Goal: Navigation & Orientation: Find specific page/section

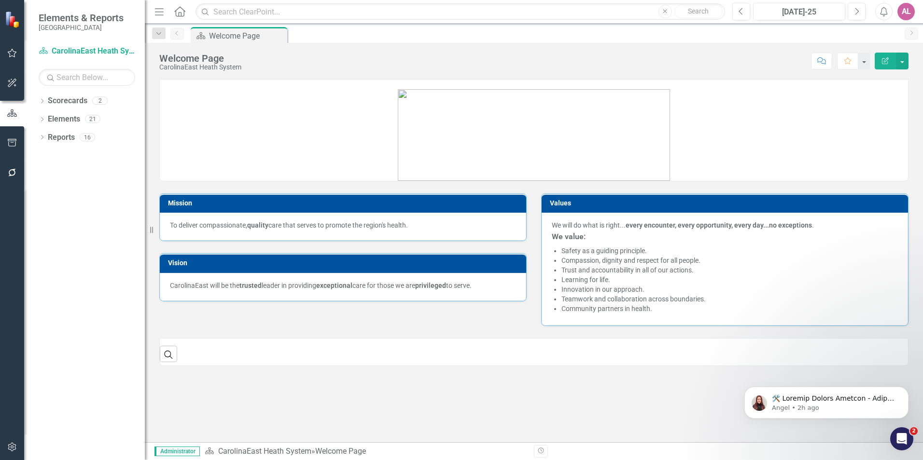
click at [910, 5] on div "AL" at bounding box center [905, 11] width 17 height 17
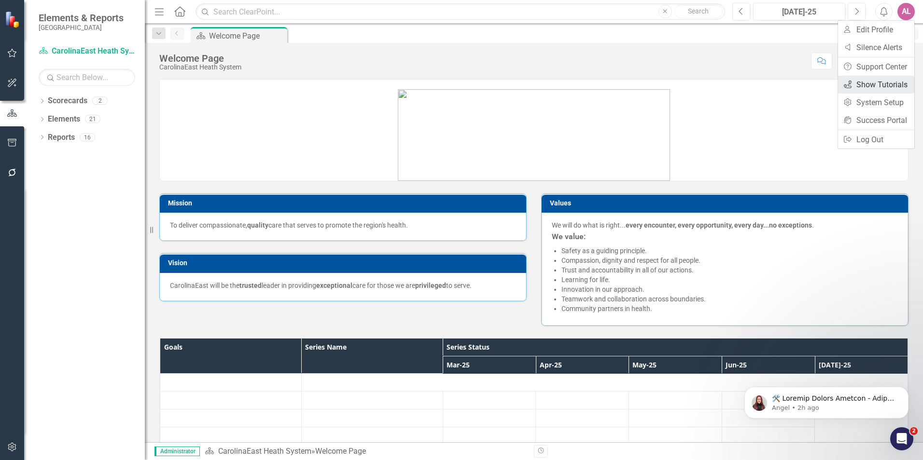
click at [872, 91] on link "icon.tutorial Show Tutorials" at bounding box center [876, 85] width 76 height 18
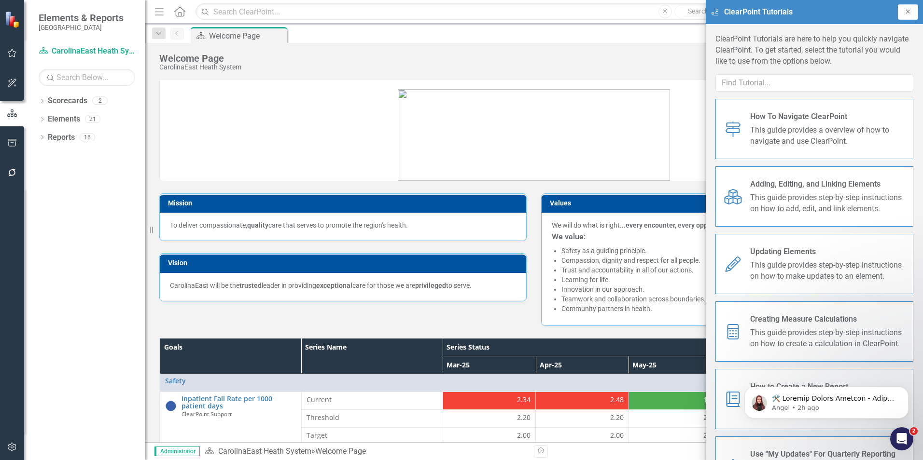
click at [899, 17] on button "Close" at bounding box center [908, 11] width 20 height 15
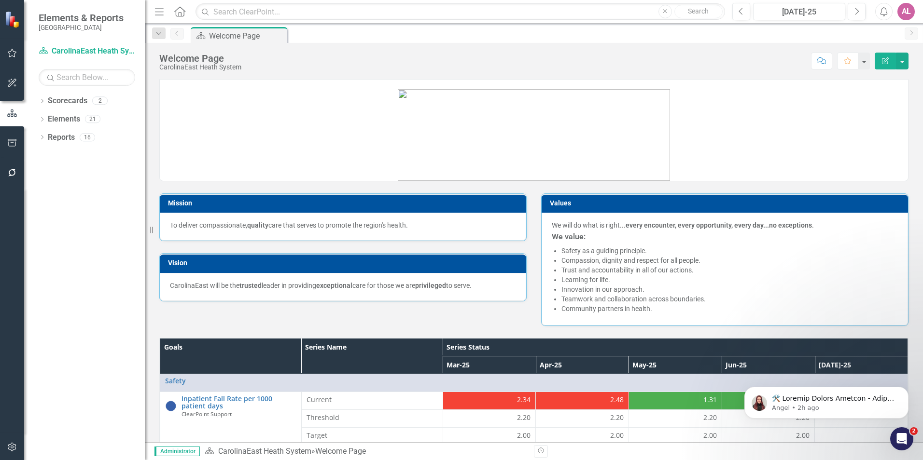
click at [899, 15] on div "AL" at bounding box center [905, 11] width 17 height 17
click at [862, 106] on link "Settings System Setup" at bounding box center [876, 103] width 76 height 18
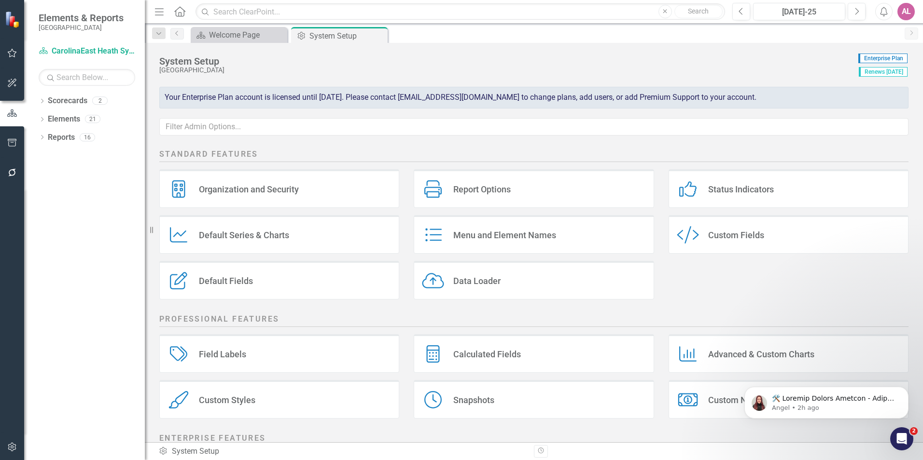
click at [910, 15] on div "AL" at bounding box center [905, 11] width 17 height 17
click at [855, 116] on link "icon.portal Success Portal" at bounding box center [876, 120] width 76 height 18
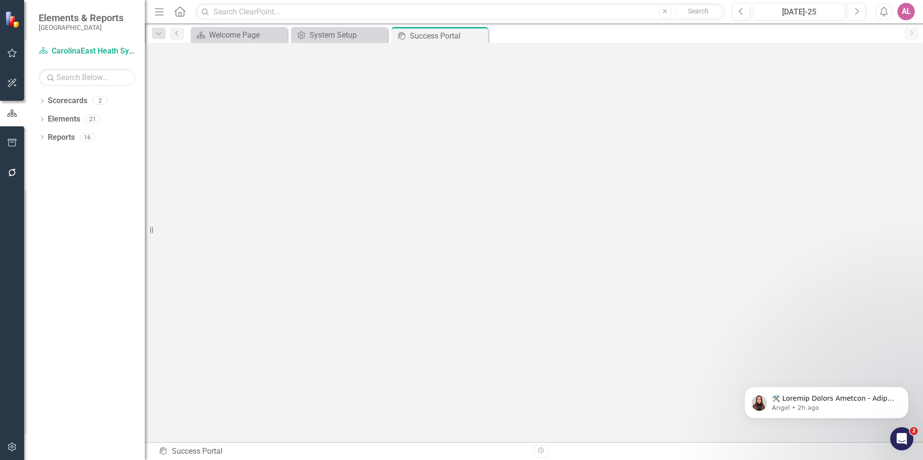
scroll to position [3, 0]
